Goal: Information Seeking & Learning: Understand process/instructions

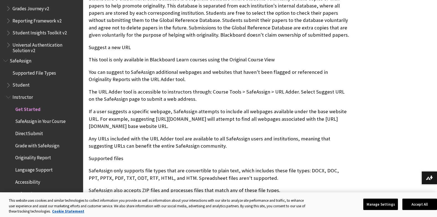
scroll to position [416, 0]
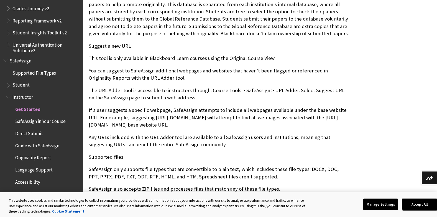
click at [418, 203] on button "Accept All" at bounding box center [419, 204] width 35 height 12
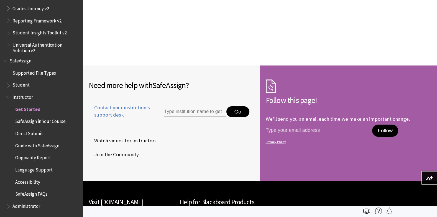
scroll to position [818, 0]
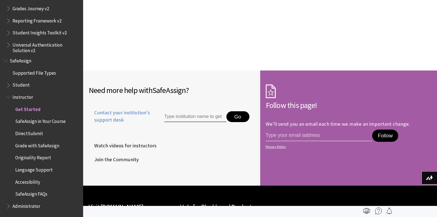
click at [40, 156] on span "Originality Report" at bounding box center [33, 156] width 36 height 7
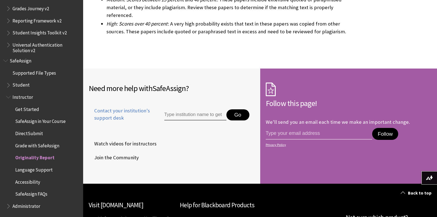
scroll to position [1718, 0]
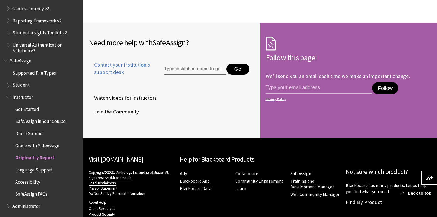
click at [195, 63] on input "Type institution name to get support" at bounding box center [195, 68] width 62 height 11
type input "Wayland B"
click at [194, 75] on li "Wayland Baptist University" at bounding box center [206, 79] width 85 height 9
click at [41, 122] on span "SafeAssign in Your Course" at bounding box center [40, 120] width 50 height 7
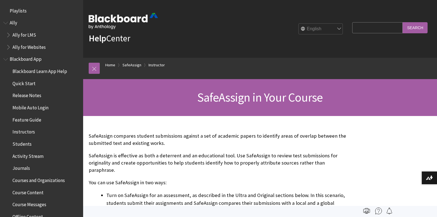
scroll to position [651, 0]
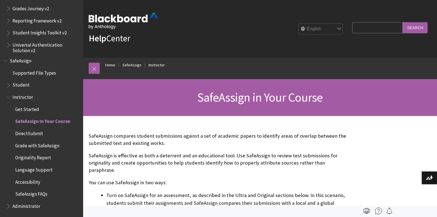
click at [24, 86] on span "Student" at bounding box center [20, 83] width 17 height 7
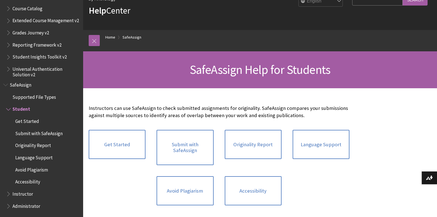
scroll to position [55, 0]
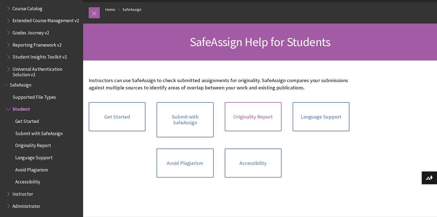
click at [268, 115] on link "Originality Report" at bounding box center [253, 116] width 57 height 29
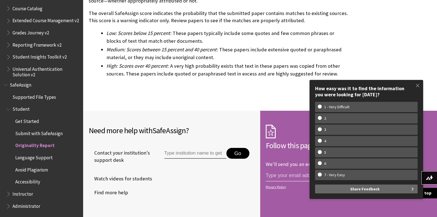
scroll to position [1663, 0]
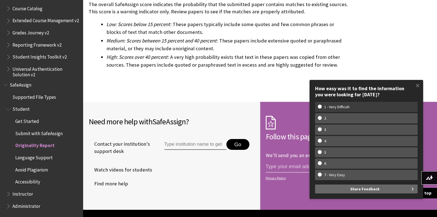
click at [347, 109] on w-span "1 - Very Difficult" at bounding box center [337, 106] width 38 height 5
click at [321, 108] on input "1 - Very Difficult" at bounding box center [320, 106] width 4 height 4
radio input "true"
click at [417, 86] on span at bounding box center [418, 86] width 12 height 12
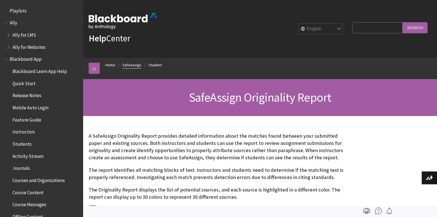
click at [137, 65] on link "SafeAssign" at bounding box center [131, 65] width 19 height 7
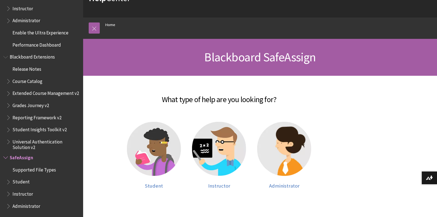
scroll to position [83, 0]
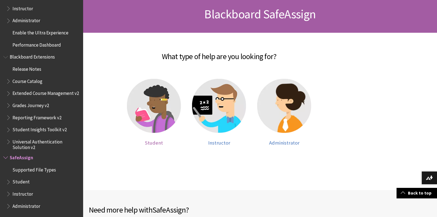
click at [163, 124] on img at bounding box center [154, 106] width 54 height 54
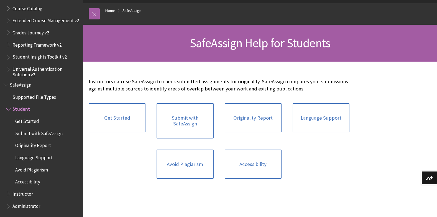
scroll to position [55, 0]
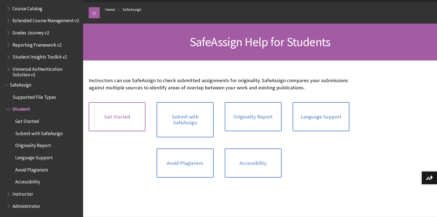
click at [134, 113] on link "Get Started" at bounding box center [117, 116] width 57 height 29
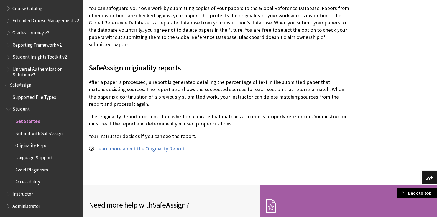
scroll to position [388, 0]
